Goal: Check status: Check status

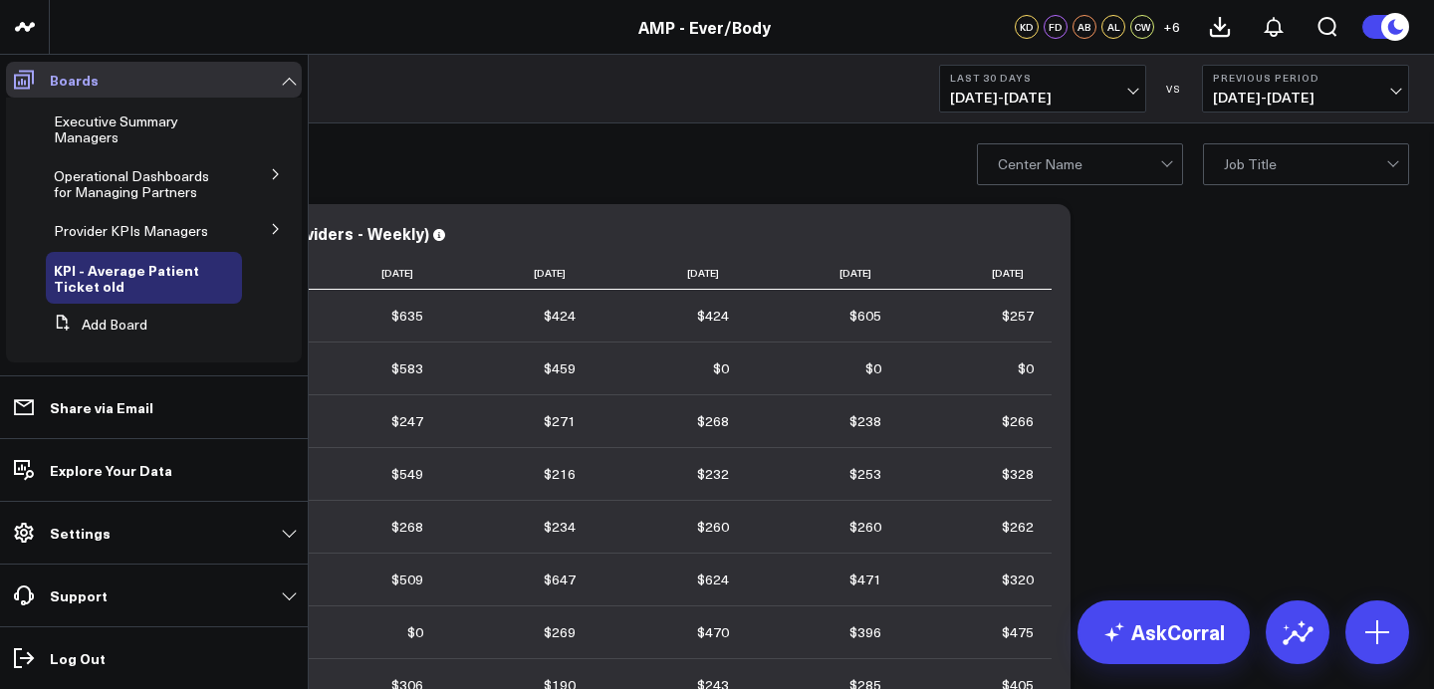
click at [20, 63] on span at bounding box center [24, 80] width 36 height 36
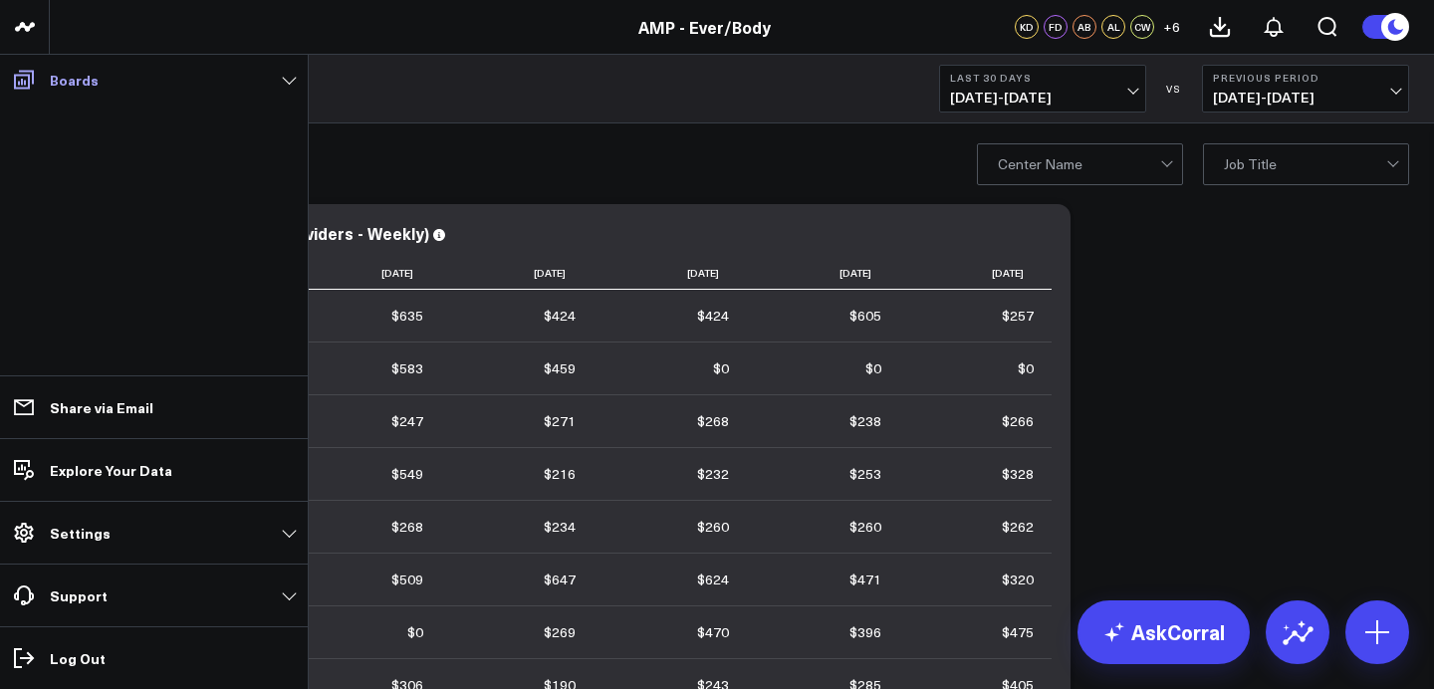
click at [25, 75] on icon at bounding box center [24, 80] width 20 height 19
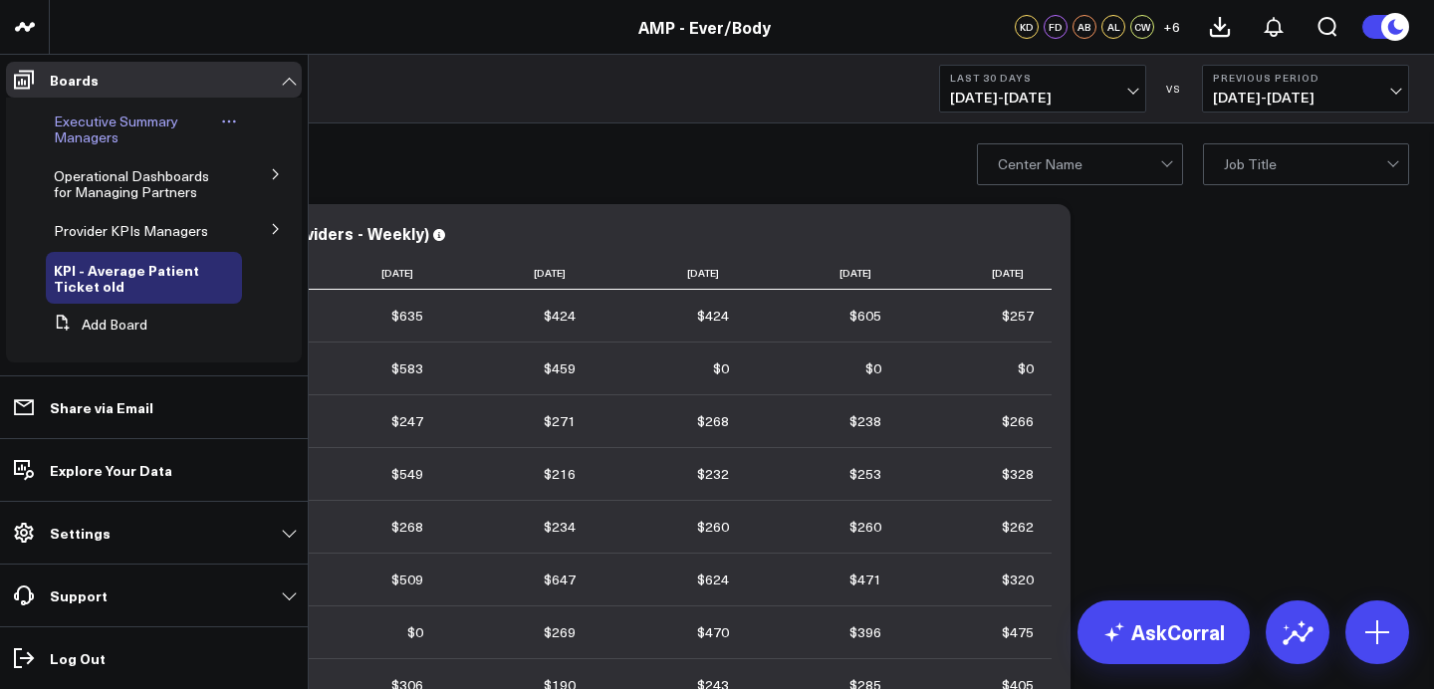
click at [78, 127] on span "Executive Summary Managers" at bounding box center [116, 129] width 124 height 35
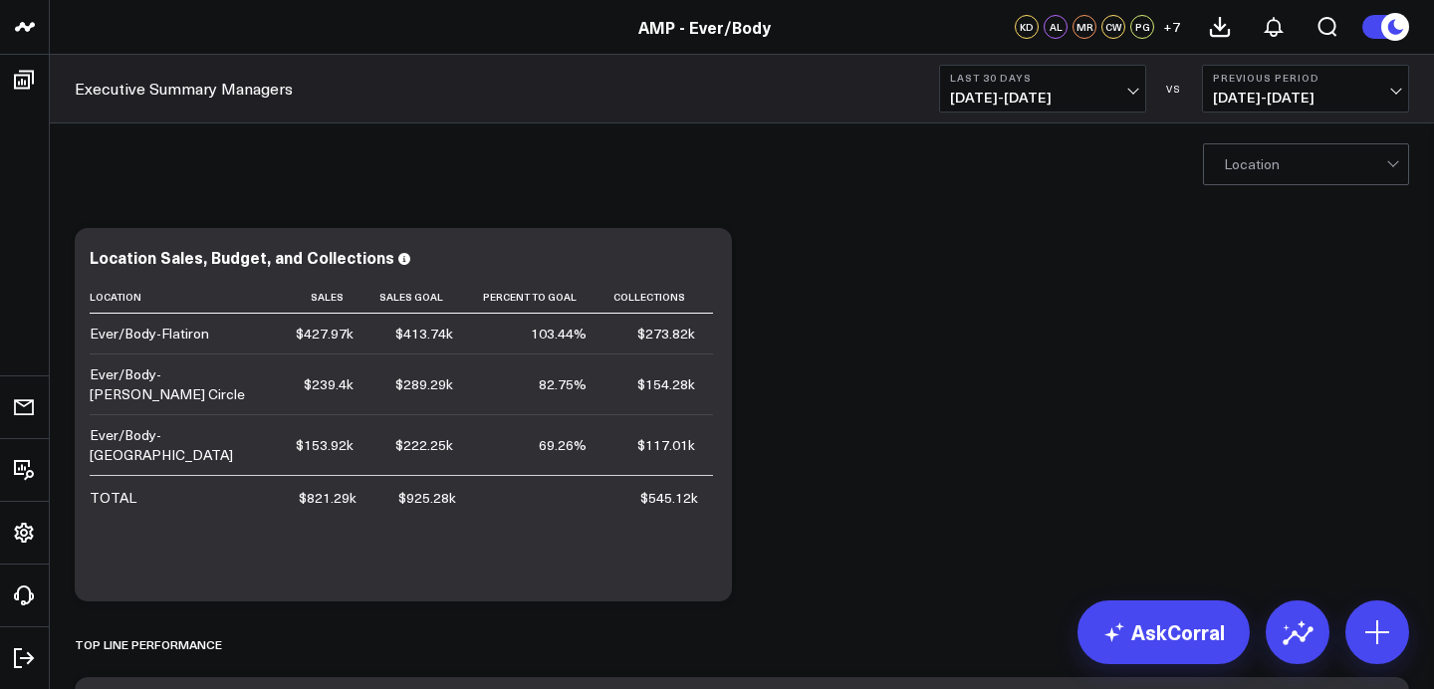
click at [1040, 106] on span "[DATE] - [DATE]" at bounding box center [1042, 98] width 185 height 16
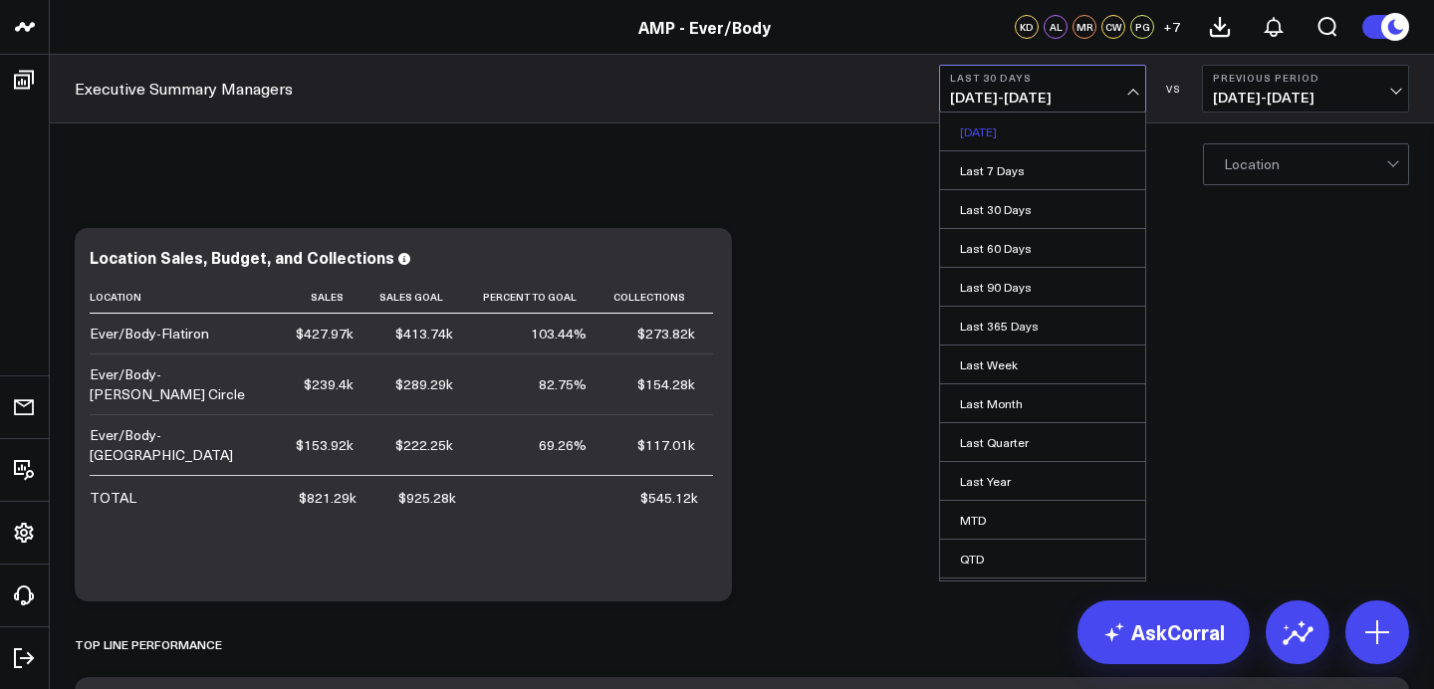
click at [1033, 136] on link "[DATE]" at bounding box center [1042, 132] width 205 height 38
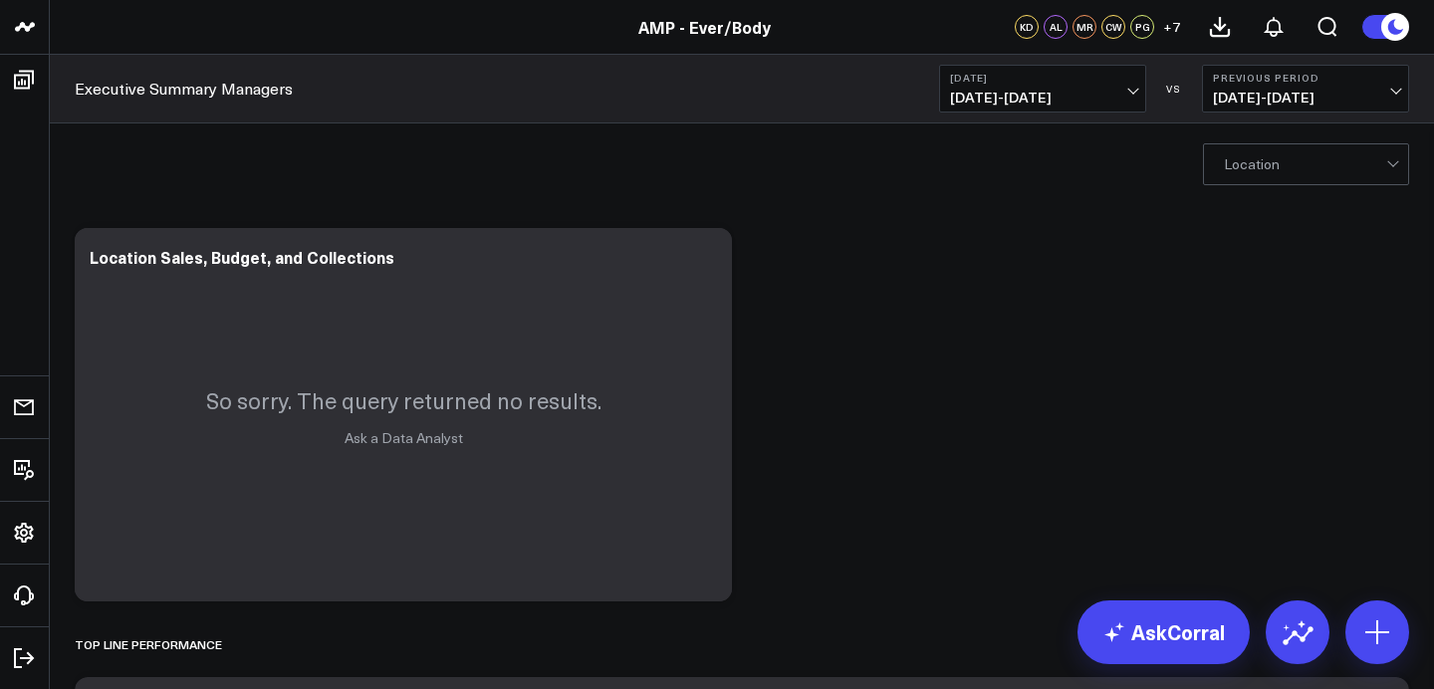
click at [1088, 106] on button "[DATE] [DATE] - [DATE]" at bounding box center [1042, 89] width 207 height 48
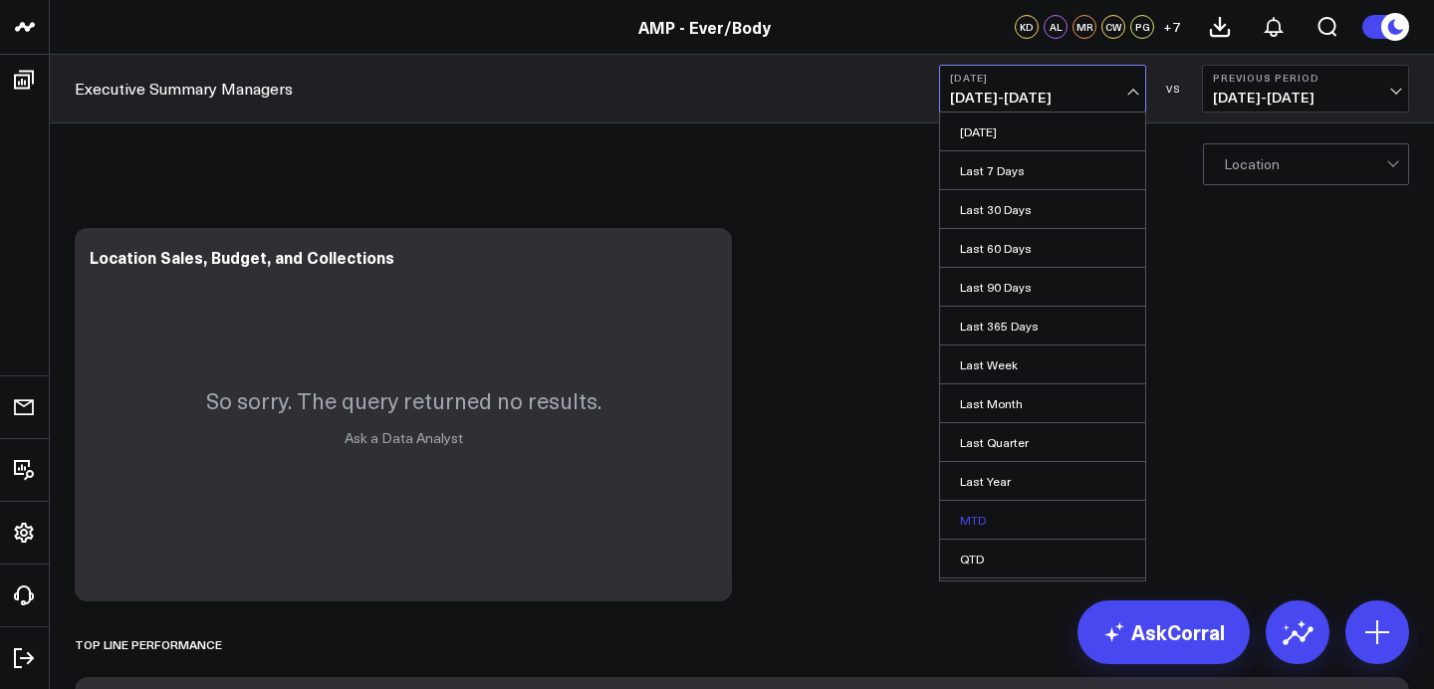
click at [1020, 538] on link "MTD" at bounding box center [1042, 520] width 205 height 38
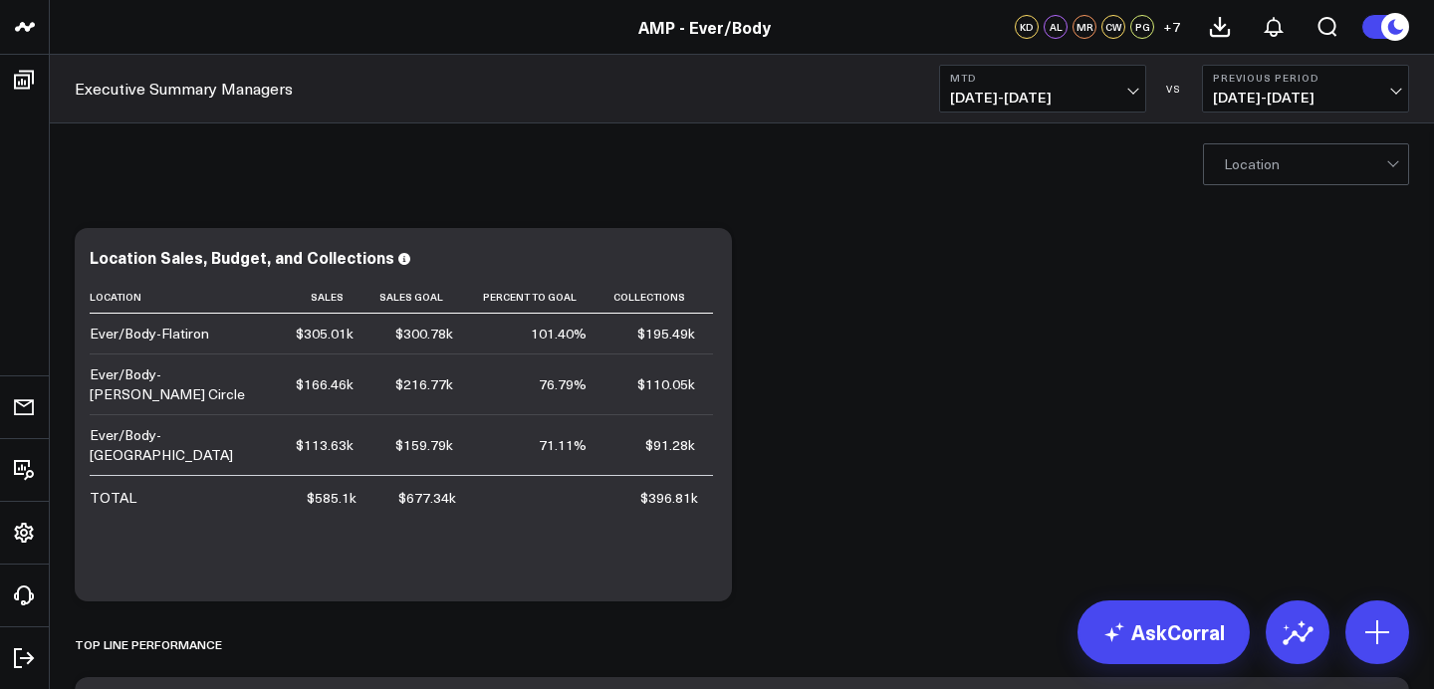
click at [1128, 99] on span "[DATE] - [DATE]" at bounding box center [1042, 98] width 185 height 16
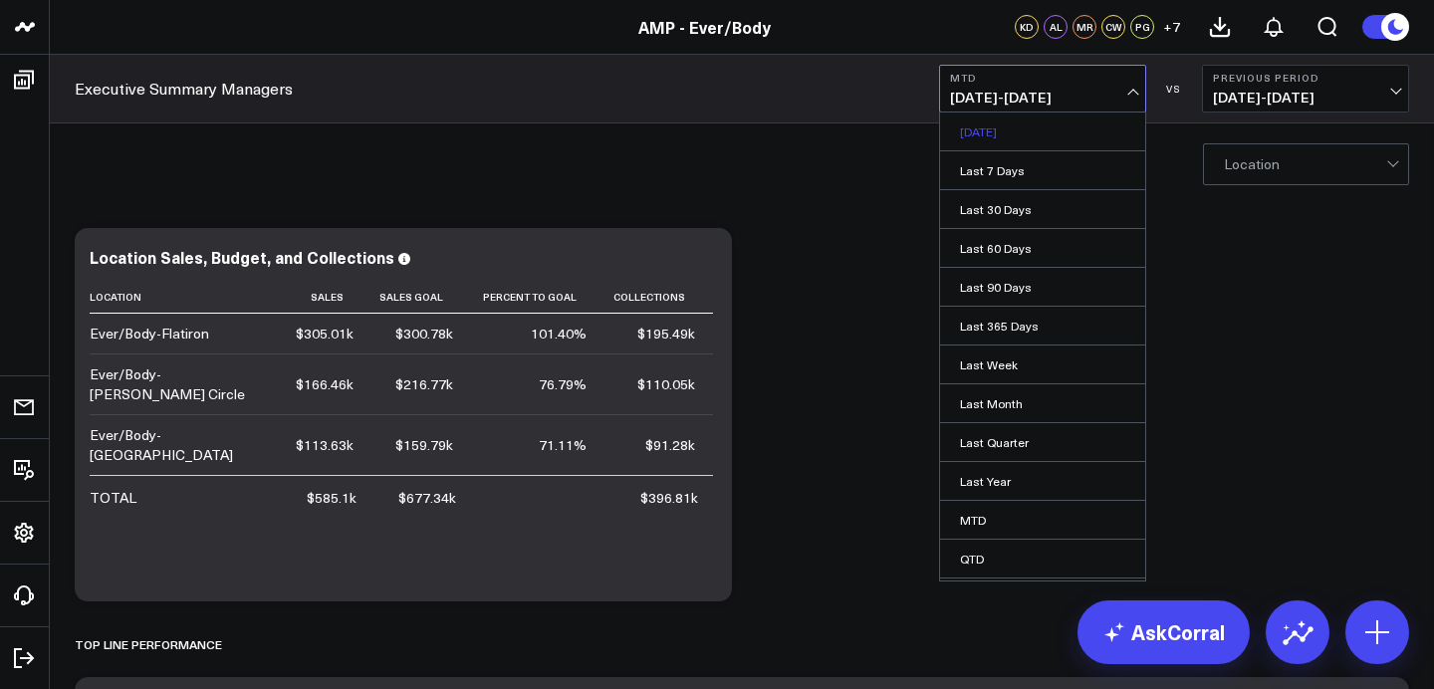
click at [1011, 137] on link "[DATE]" at bounding box center [1042, 132] width 205 height 38
